Goal: Task Accomplishment & Management: Manage account settings

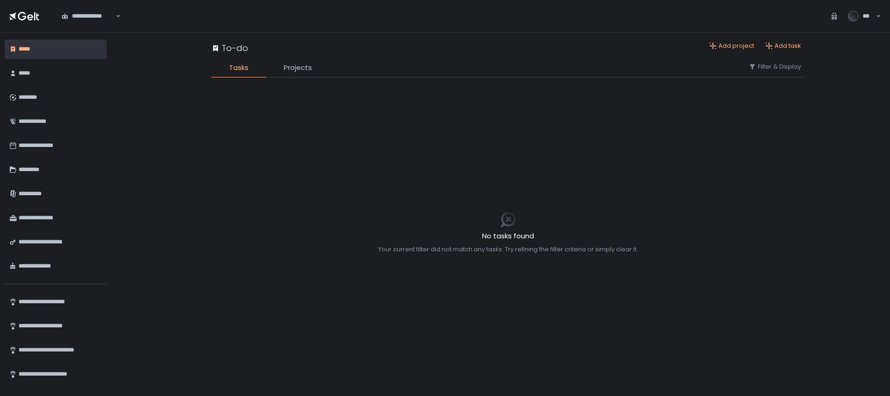
click at [44, 55] on div "*****" at bounding box center [59, 49] width 81 height 16
click at [47, 77] on div "*****" at bounding box center [59, 73] width 81 height 16
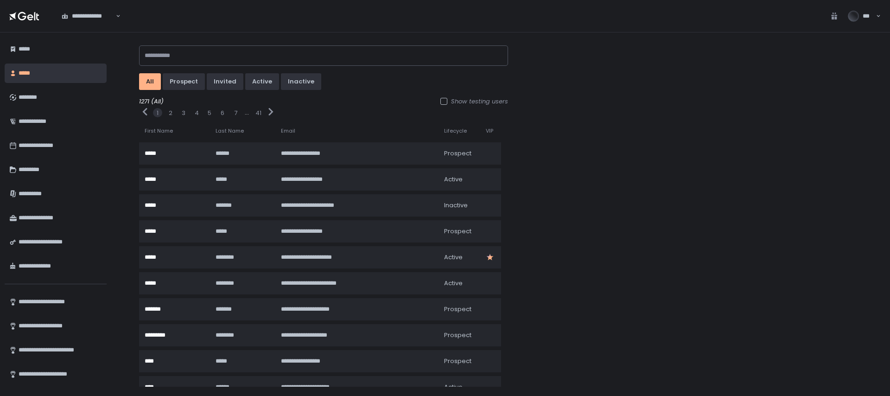
click at [31, 11] on icon at bounding box center [24, 16] width 30 height 13
